Goal: Download file/media

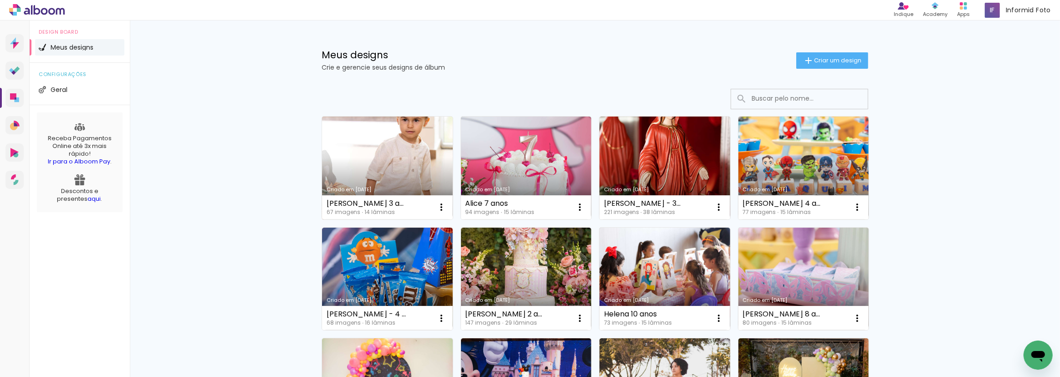
click at [355, 171] on link "Criado em [DATE]" at bounding box center [387, 168] width 131 height 103
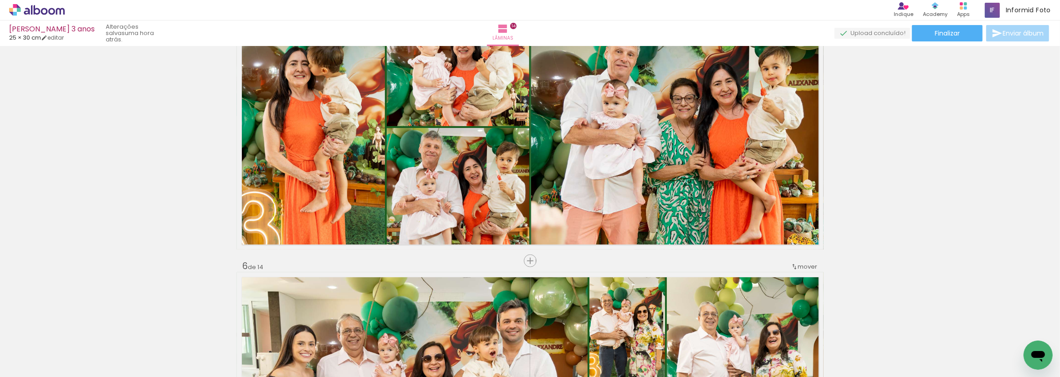
scroll to position [1201, 0]
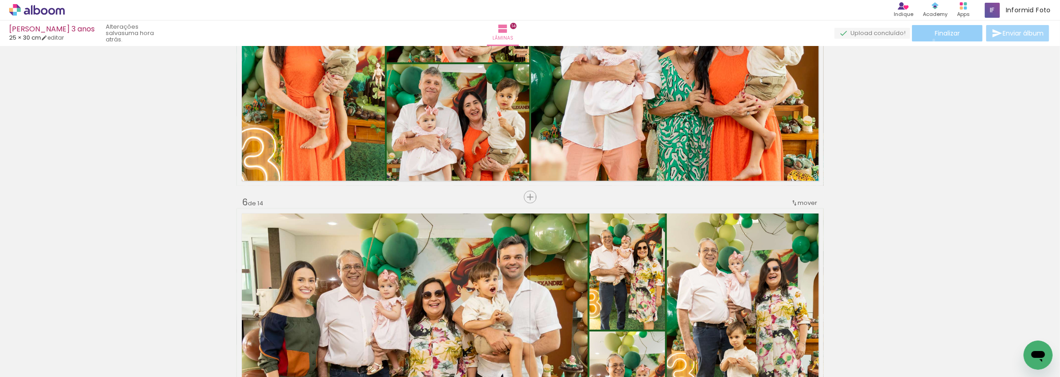
click at [931, 40] on paper-button "Finalizar" at bounding box center [947, 33] width 71 height 16
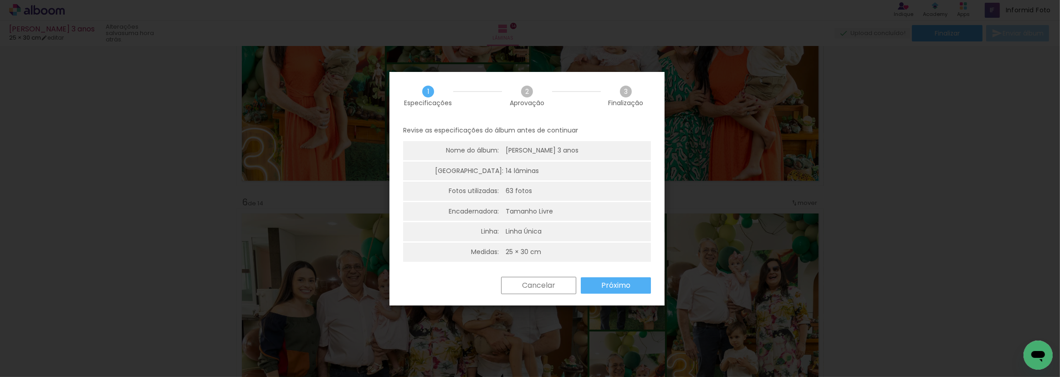
click at [0, 0] on slot "Próximo" at bounding box center [0, 0] width 0 height 0
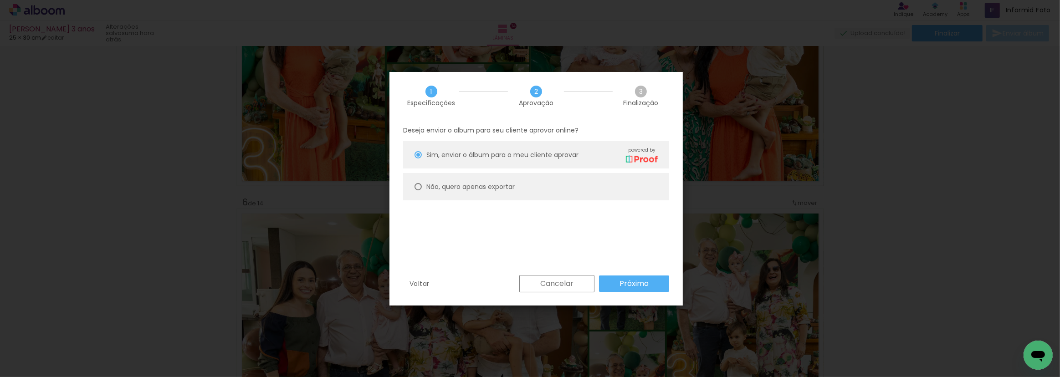
click at [0, 0] on slot "Não, quero apenas exportar" at bounding box center [0, 0] width 0 height 0
type paper-radio-button "on"
click at [0, 0] on slot "Próximo" at bounding box center [0, 0] width 0 height 0
type input "Alta, 300 DPI"
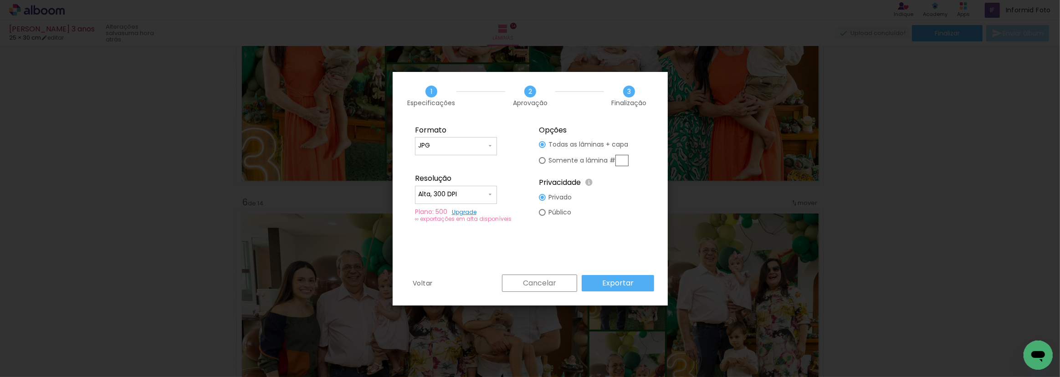
click at [0, 0] on paper-button "Exportar" at bounding box center [0, 0] width 0 height 0
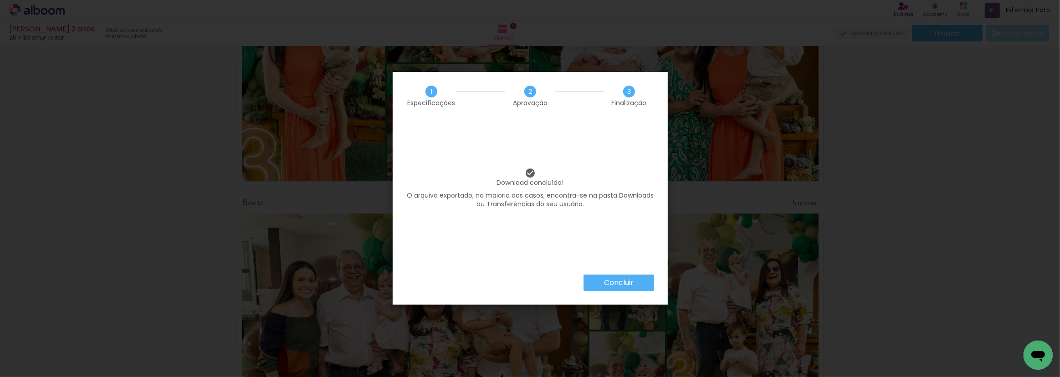
click at [643, 283] on paper-button "Concluir" at bounding box center [619, 283] width 71 height 16
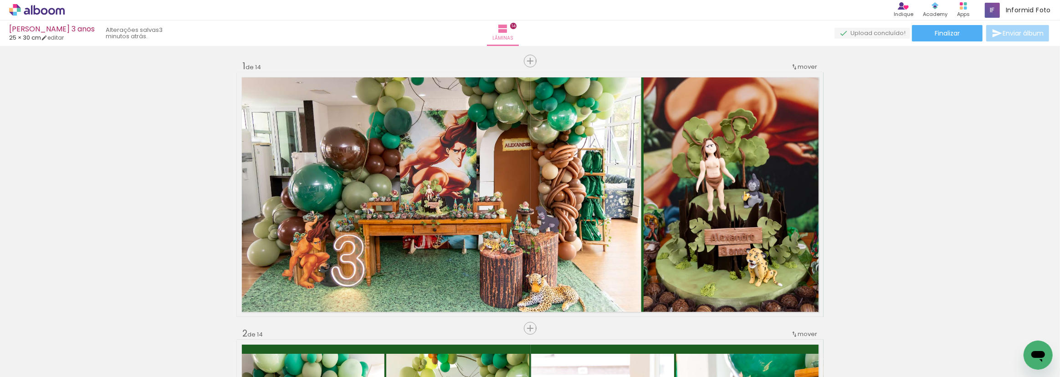
scroll to position [1201, 0]
